Goal: Check status

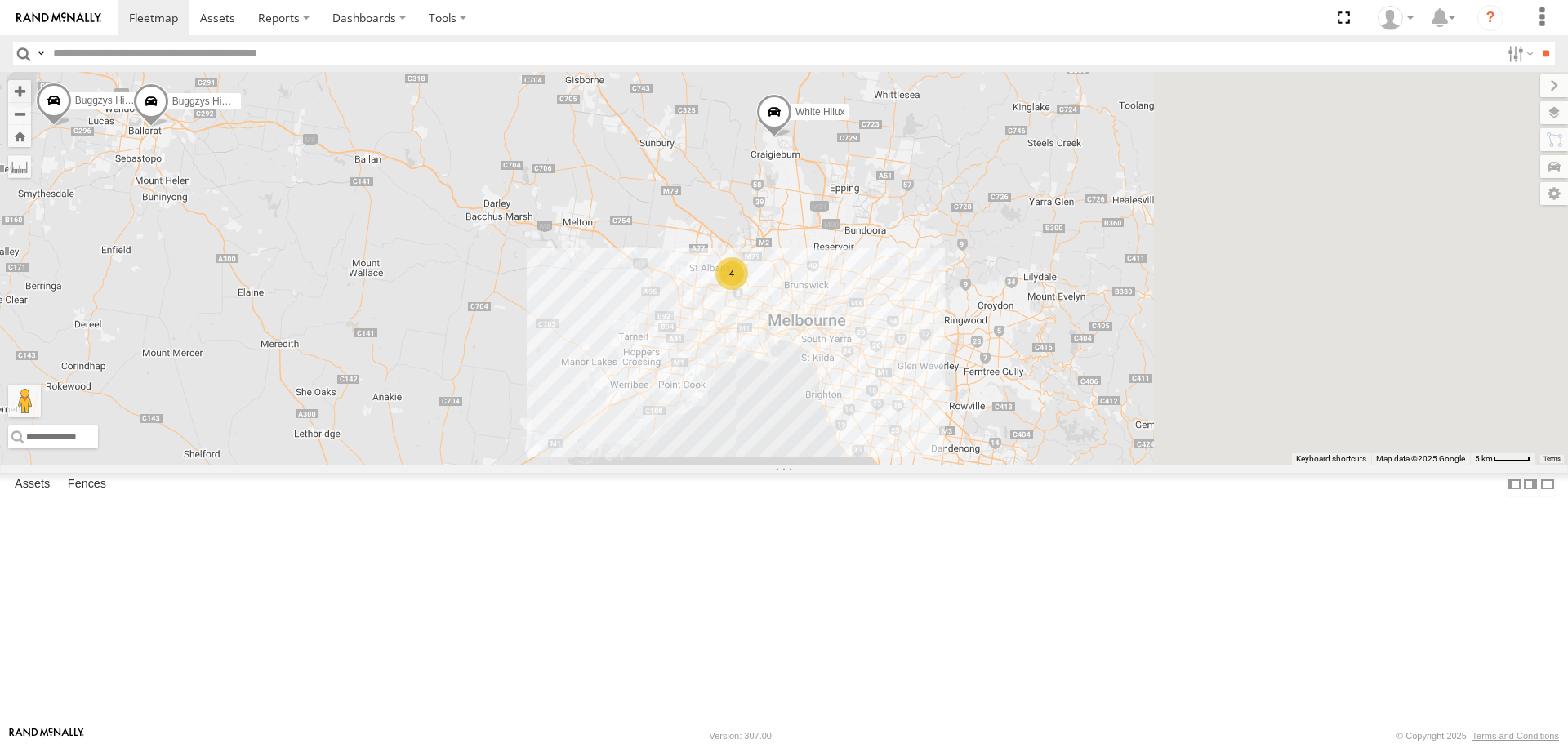
drag, startPoint x: 1166, startPoint y: 485, endPoint x: 793, endPoint y: 429, distance: 377.2
click at [793, 429] on div "Buggzys HiAce #1 Buggzys HiAce #2 4 White Hilux" at bounding box center [784, 268] width 1568 height 393
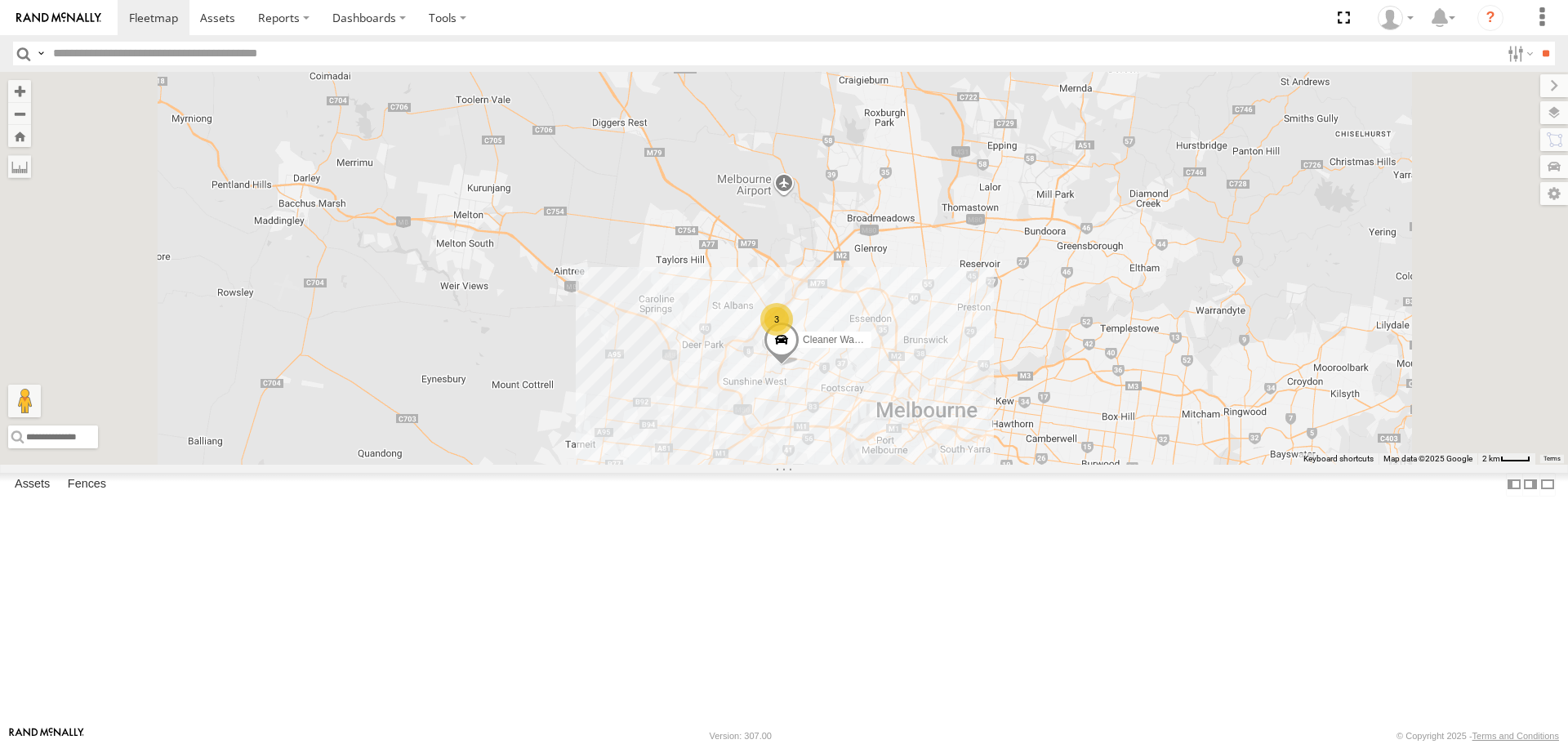
drag, startPoint x: 1104, startPoint y: 192, endPoint x: 1021, endPoint y: 335, distance: 165.3
click at [1021, 335] on div "Buggzys HiAce #1 Buggzys HiAce #2 White Hilux 3 Cleaner Wagon #1" at bounding box center [784, 268] width 1568 height 393
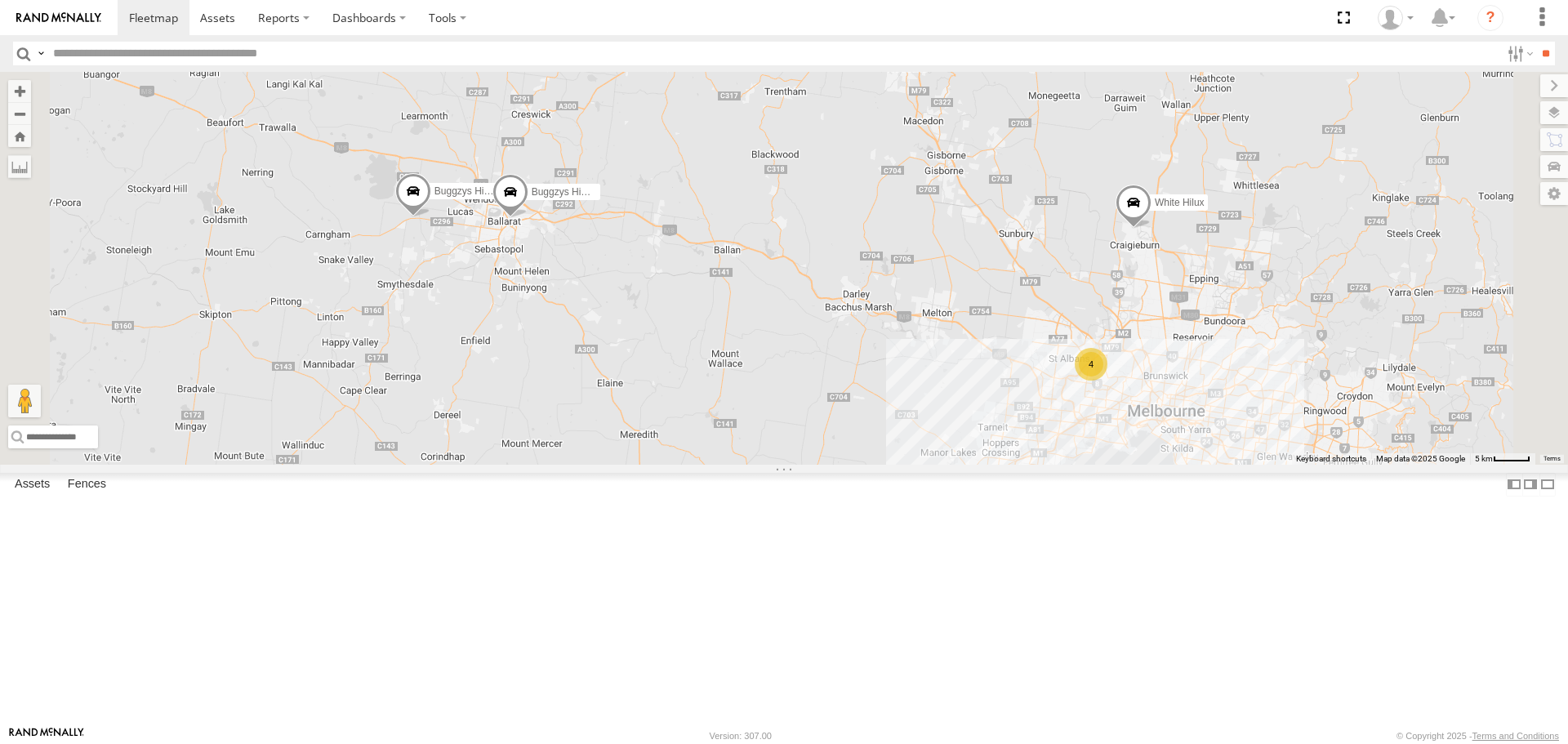
drag, startPoint x: 1132, startPoint y: 306, endPoint x: 1068, endPoint y: 394, distance: 108.8
click at [1068, 394] on div "Buggzys HiAce #1 Buggzys HiAce #2 4 White Hilux" at bounding box center [784, 268] width 1568 height 393
